Goal: Check status: Check status

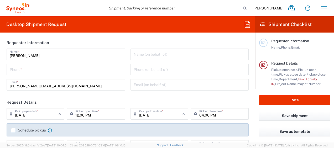
type input "4510"
type input "Germany"
type input "Syneos Health Germany GMBH"
click at [325, 7] on icon "button" at bounding box center [324, 8] width 8 height 8
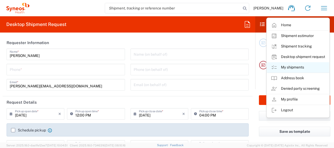
click at [291, 66] on link "My shipments" at bounding box center [298, 67] width 63 height 11
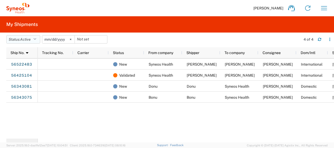
click at [34, 38] on button "Status: Active" at bounding box center [23, 39] width 34 height 8
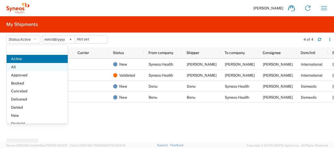
click at [14, 68] on span "All" at bounding box center [37, 67] width 61 height 8
